Goal: Find specific page/section: Find specific page/section

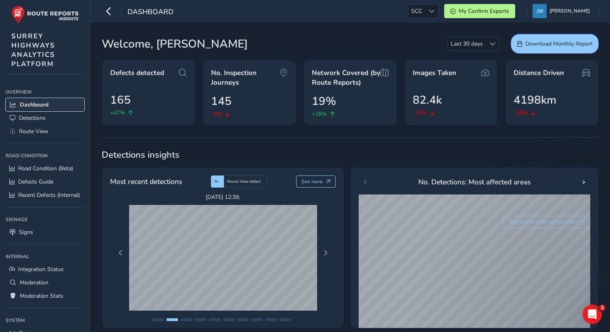
click at [40, 106] on span "Dashboard" at bounding box center [34, 105] width 29 height 8
click at [38, 117] on span "Detections" at bounding box center [32, 118] width 27 height 8
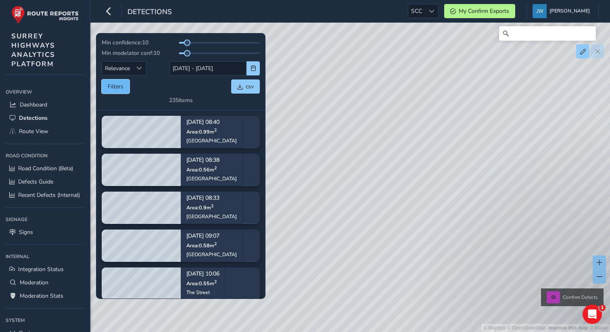
click at [128, 83] on button "Filters" at bounding box center [116, 87] width 28 height 14
